Goal: Book appointment/travel/reservation

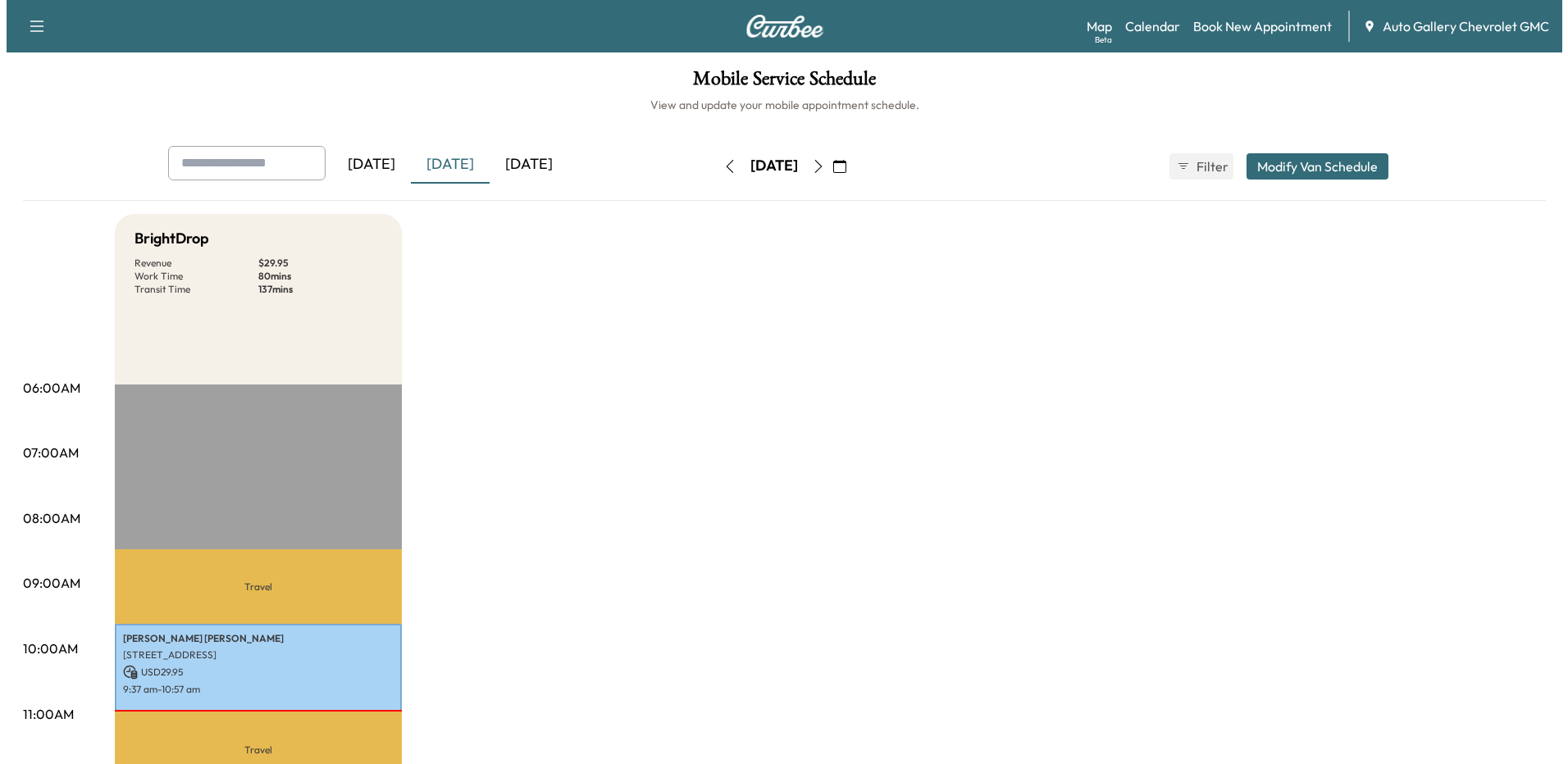
scroll to position [246, 0]
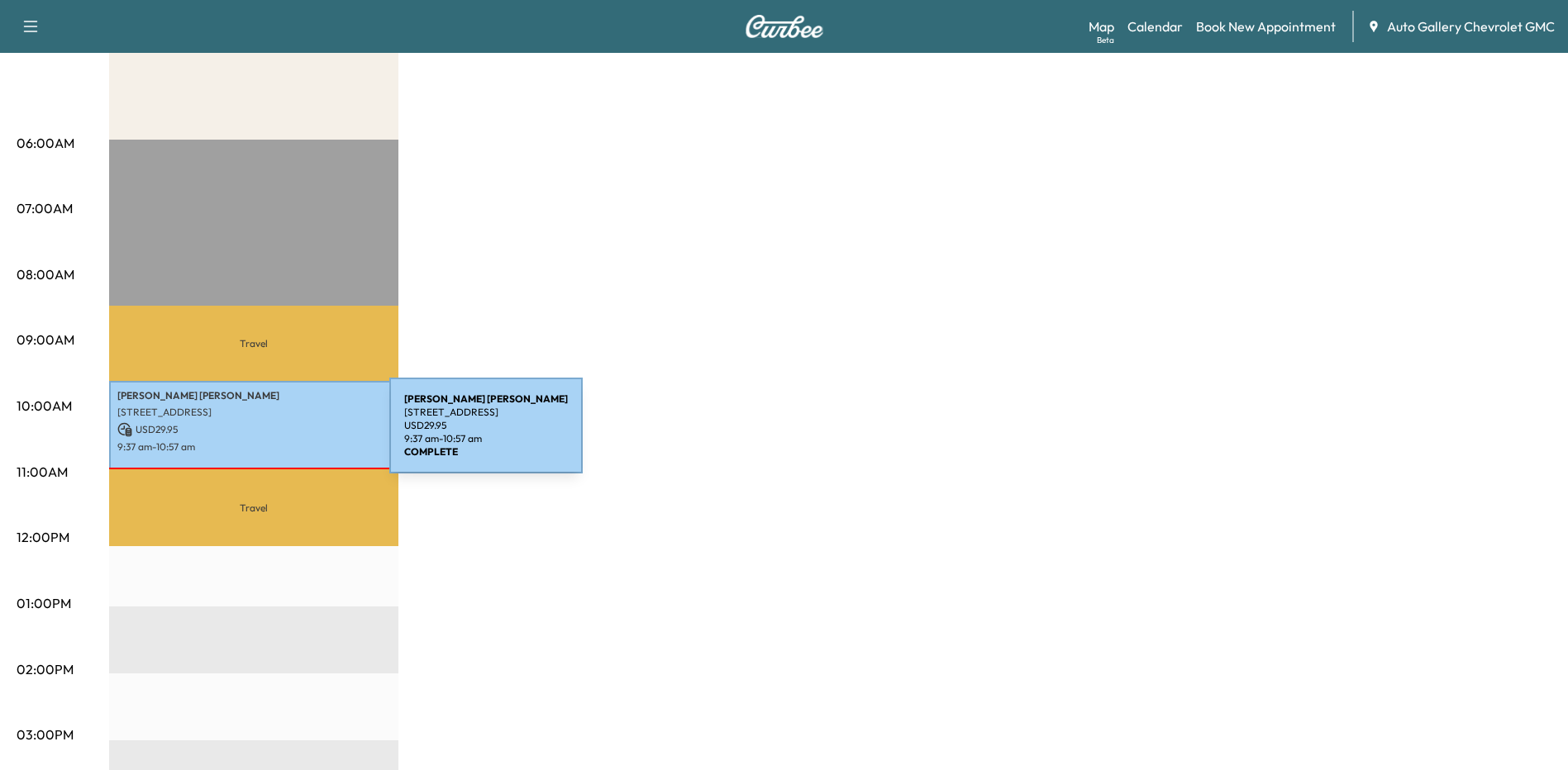
click at [266, 435] on div "[PERSON_NAME] [STREET_ADDRESS] USD 29.95 9:37 am - 10:57 am" at bounding box center [254, 425] width 289 height 89
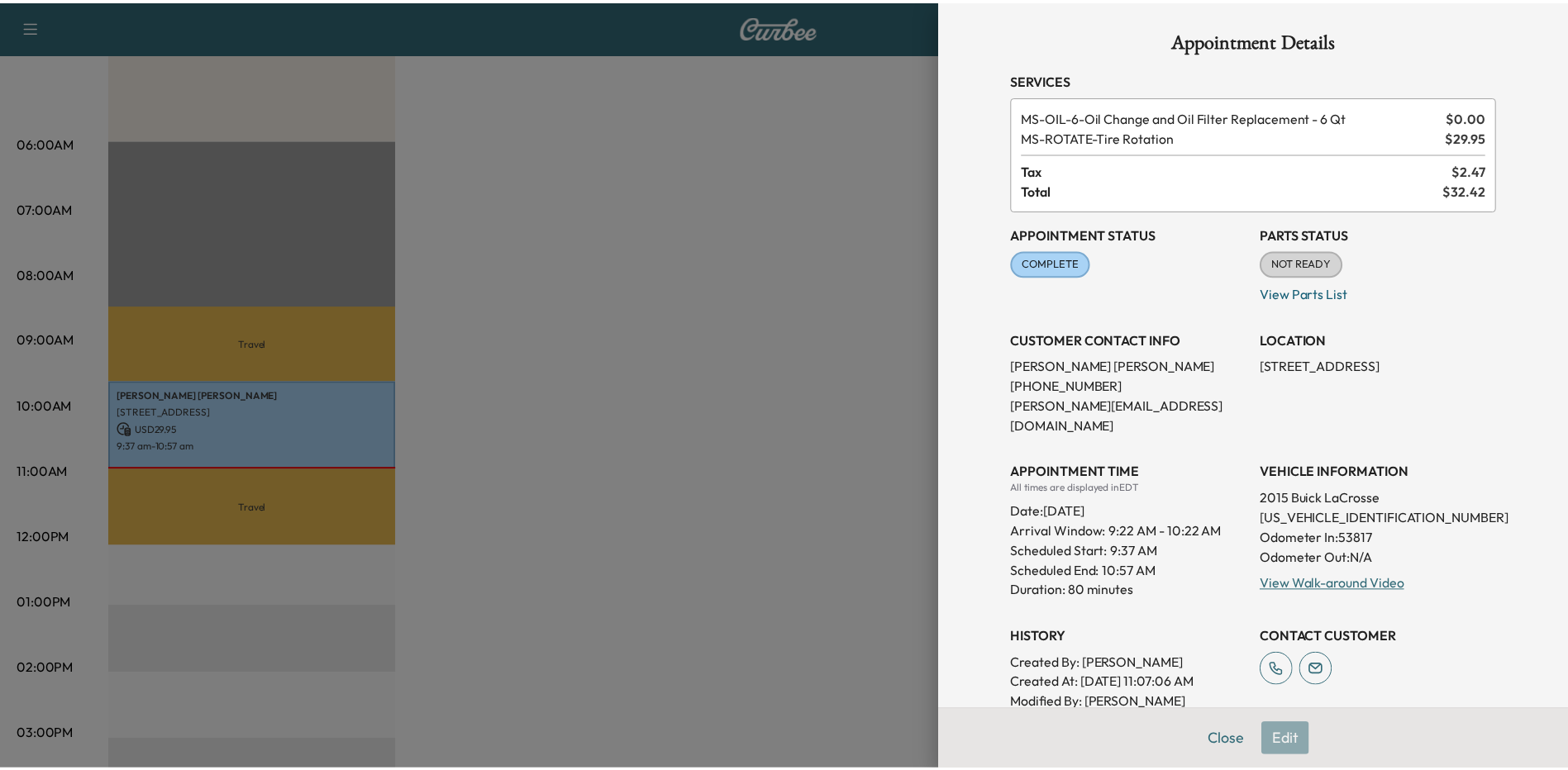
scroll to position [0, 0]
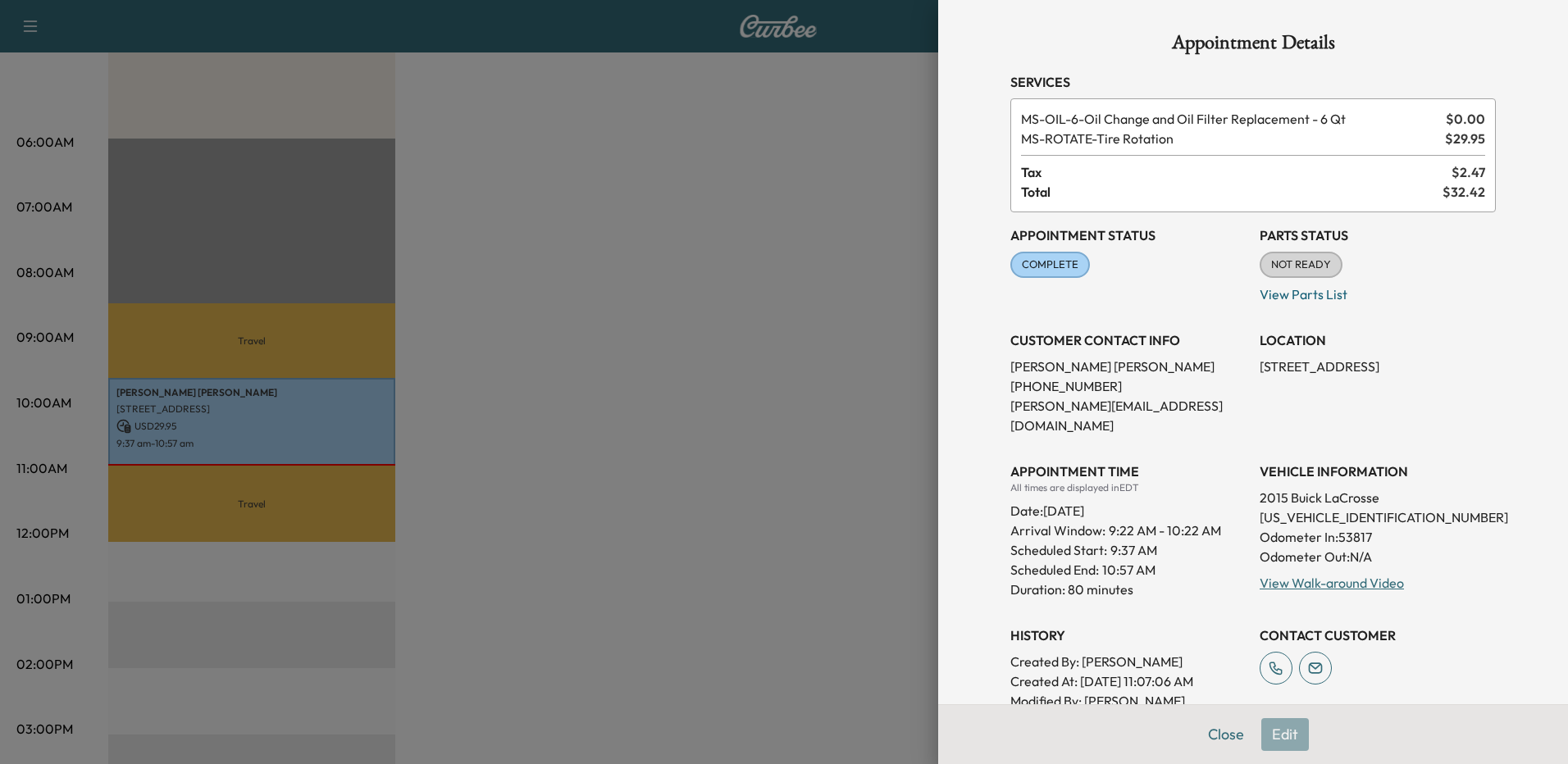
click at [633, 234] on div at bounding box center [784, 382] width 1568 height 764
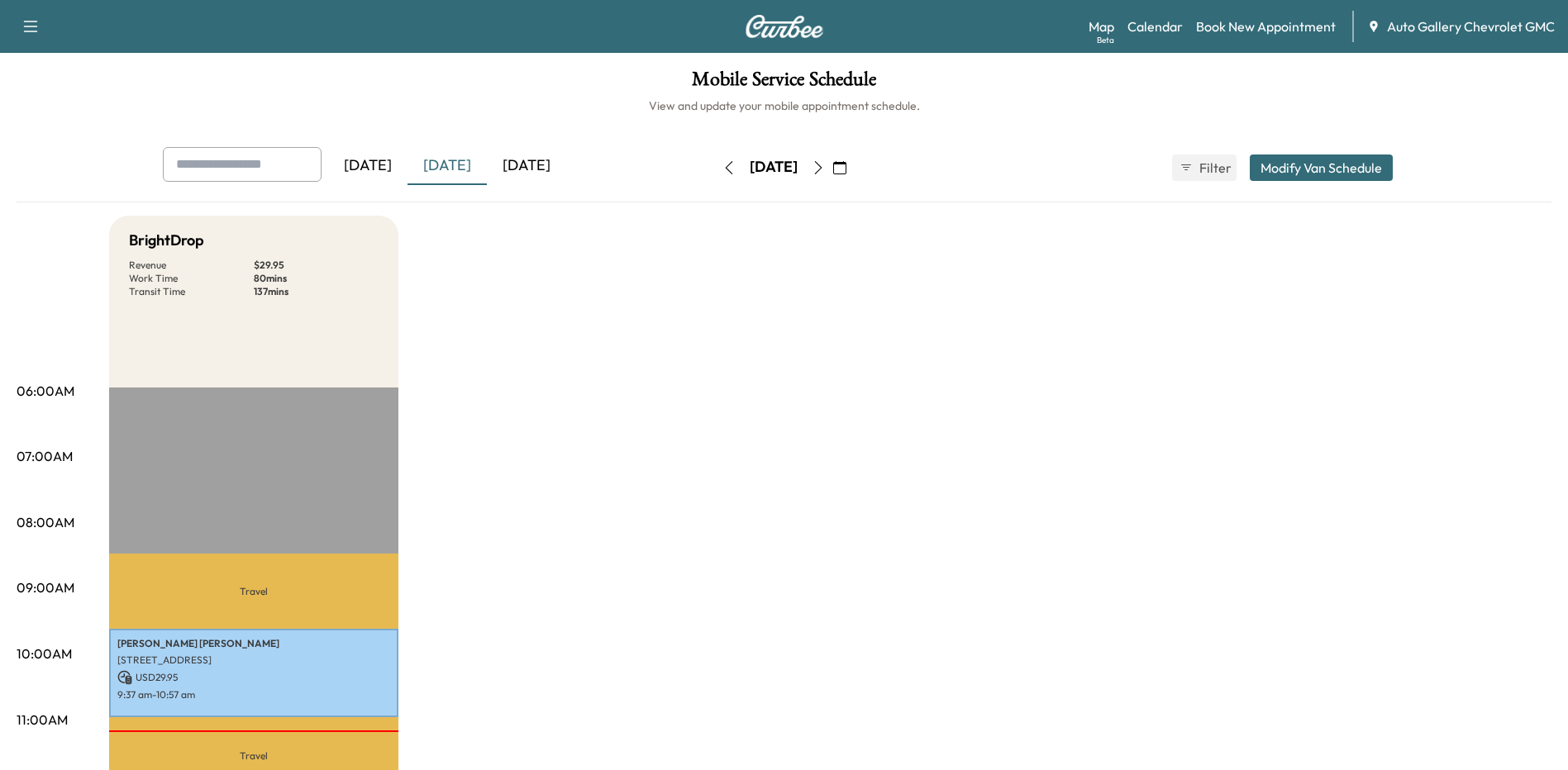
click at [554, 173] on div "[DATE]" at bounding box center [527, 165] width 80 height 38
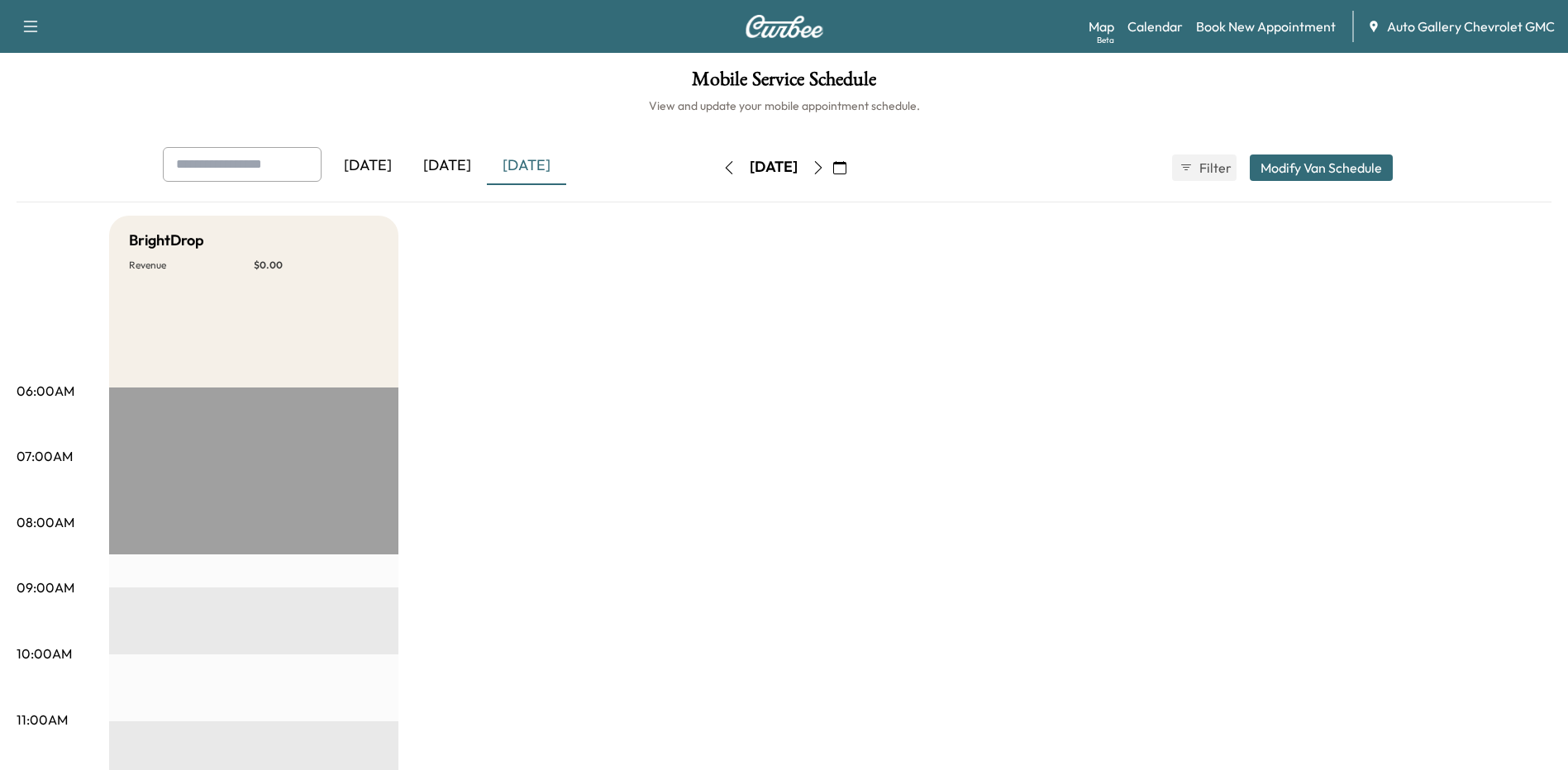
click at [448, 165] on div "[DATE]" at bounding box center [447, 165] width 80 height 38
